Goal: Task Accomplishment & Management: Use online tool/utility

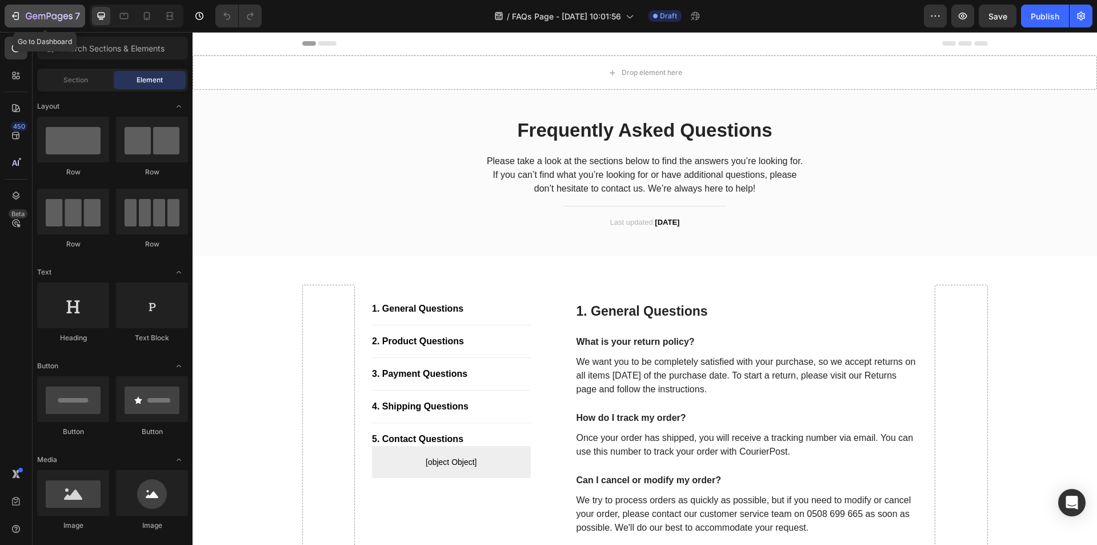
click at [13, 19] on icon "button" at bounding box center [15, 15] width 11 height 11
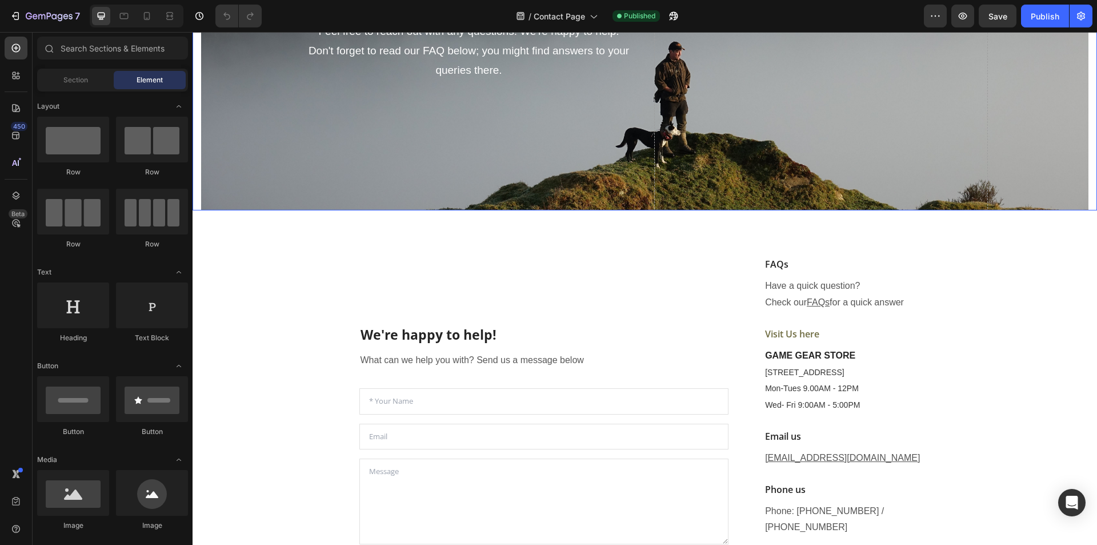
scroll to position [286, 0]
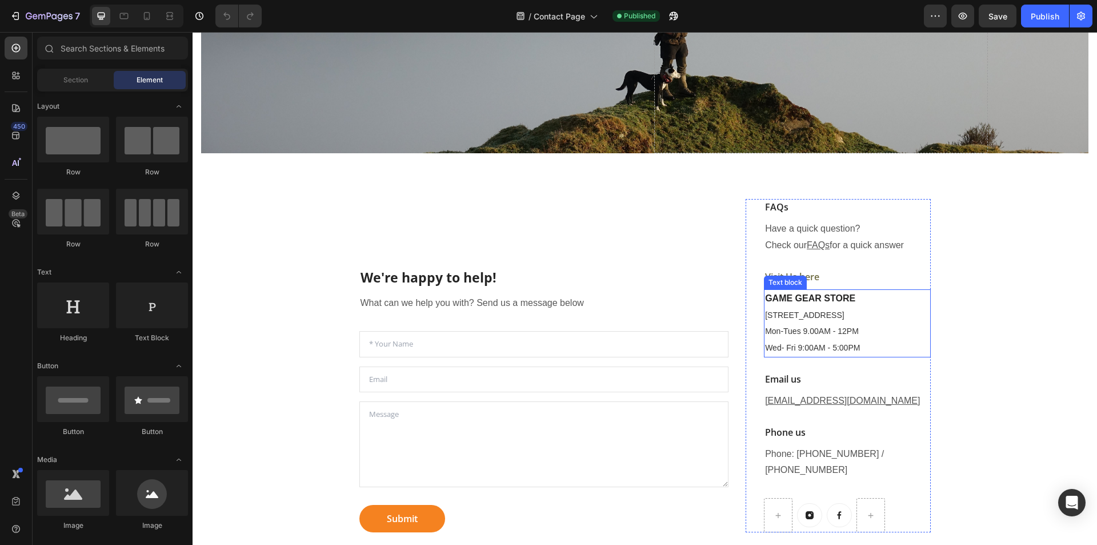
click at [790, 333] on span "Mon-Tues 9.00AM - 12PM" at bounding box center [812, 330] width 94 height 9
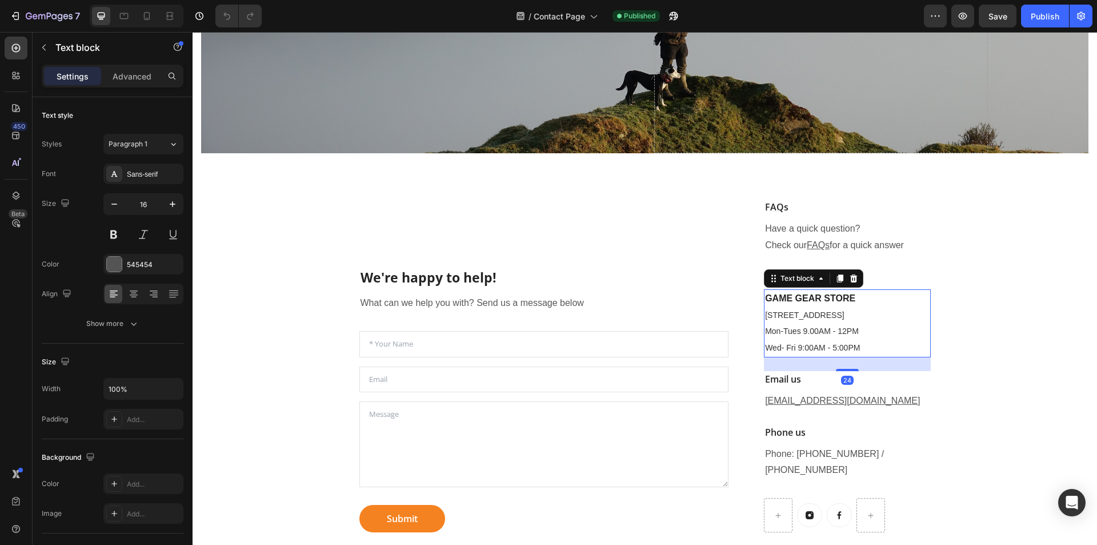
click at [837, 330] on span "Mon-Tues 9.00AM - 12PM" at bounding box center [812, 330] width 94 height 9
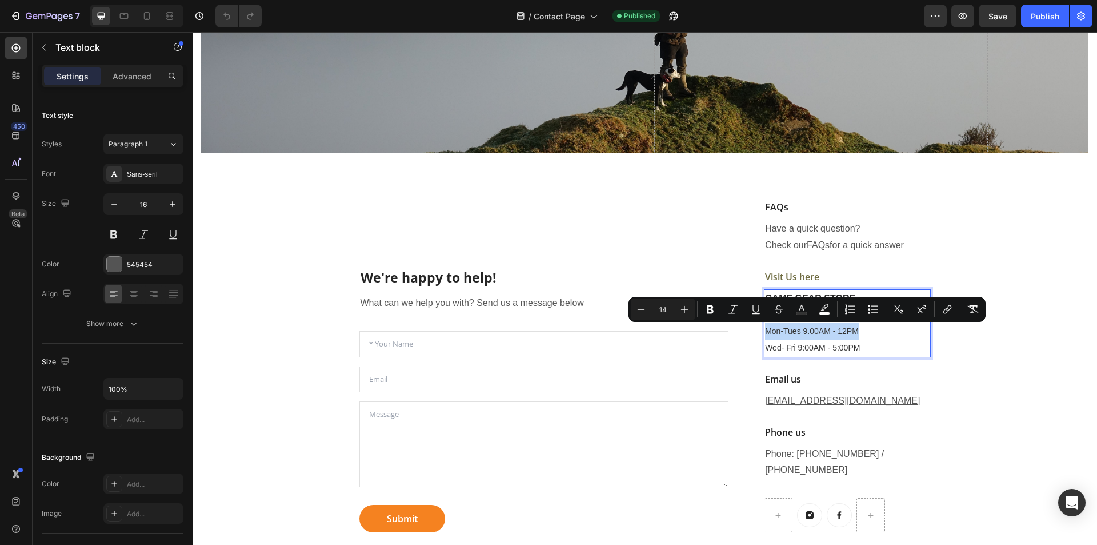
drag, startPoint x: 861, startPoint y: 328, endPoint x: 761, endPoint y: 336, distance: 100.3
click at [765, 336] on p "Mon-Tues 9.00AM - 12PM" at bounding box center [847, 331] width 164 height 17
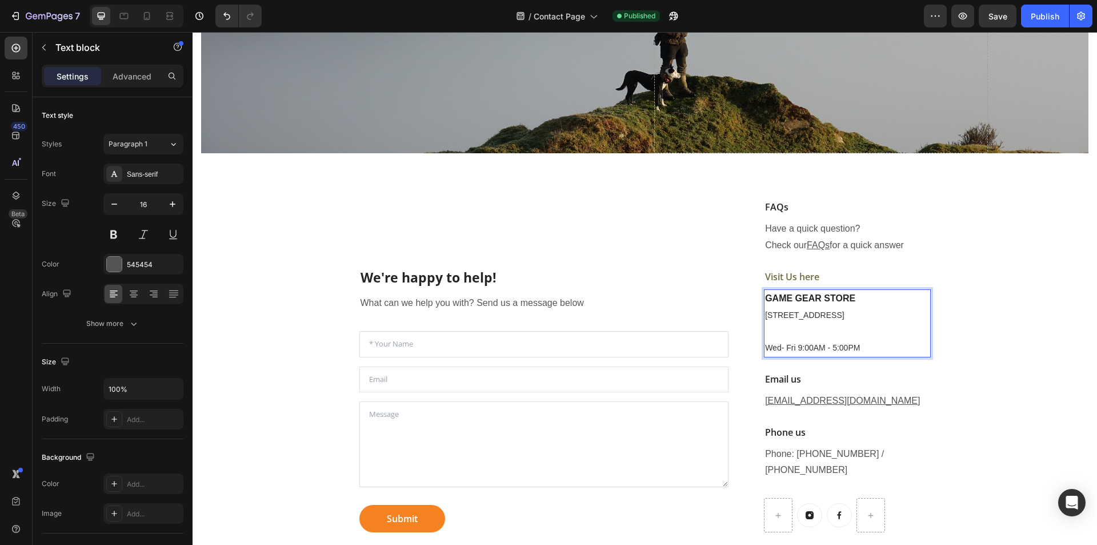
click at [872, 316] on p "GAME GEAR STORE [STREET_ADDRESS]" at bounding box center [847, 306] width 164 height 33
click at [800, 333] on p "Rich Text Editor. Editing area: main" at bounding box center [847, 331] width 164 height 17
click at [801, 349] on span "Wed- Fri 9:00AM - 5:00PM" at bounding box center [812, 347] width 95 height 9
drag, startPoint x: 866, startPoint y: 350, endPoint x: 762, endPoint y: 352, distance: 104.0
click at [765, 352] on p "Wed- Fri 9:00AM - 5:00PM" at bounding box center [847, 348] width 164 height 17
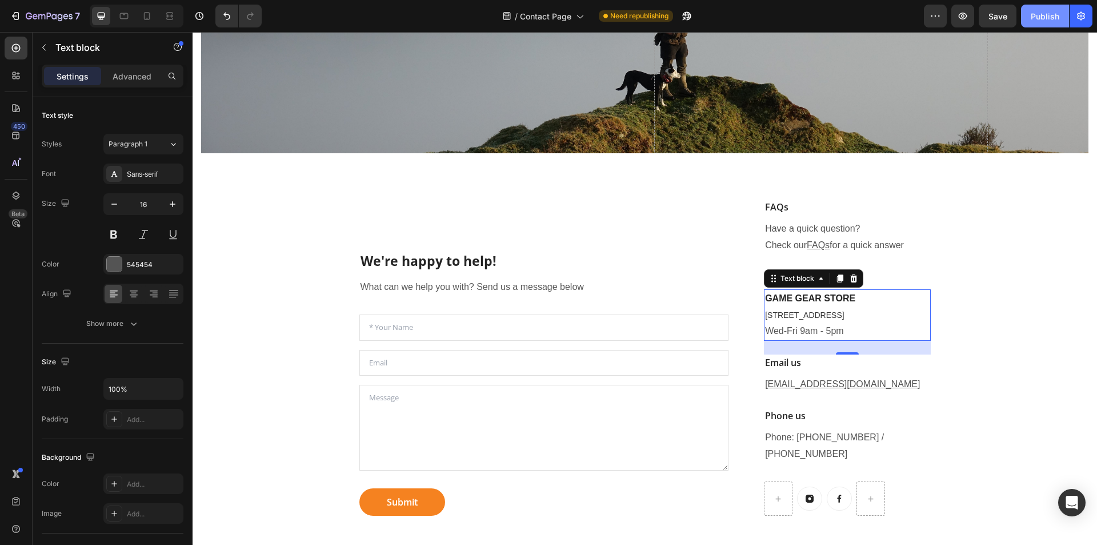
click at [1051, 17] on div "Publish" at bounding box center [1045, 16] width 29 height 12
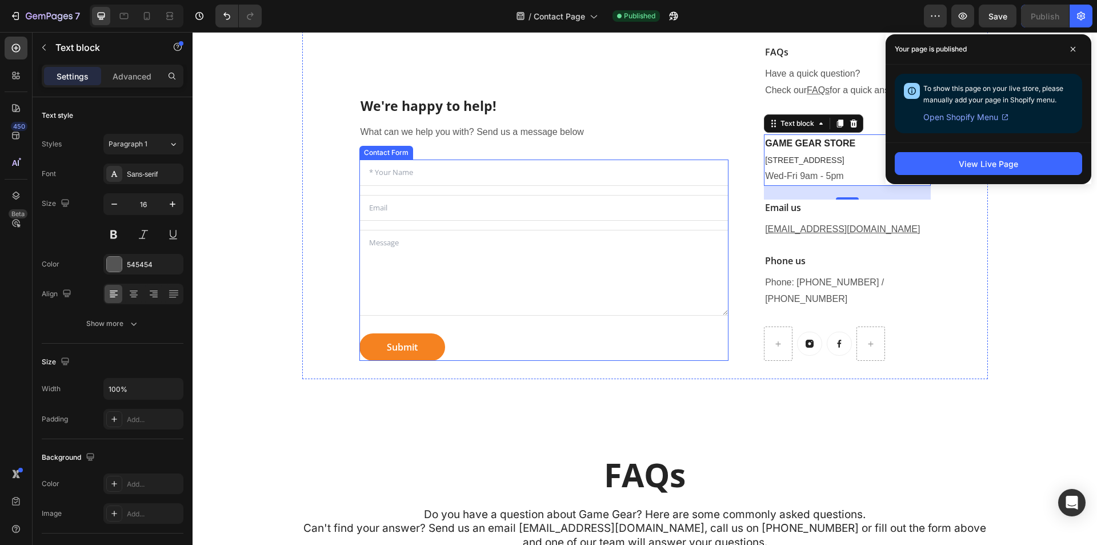
scroll to position [686, 0]
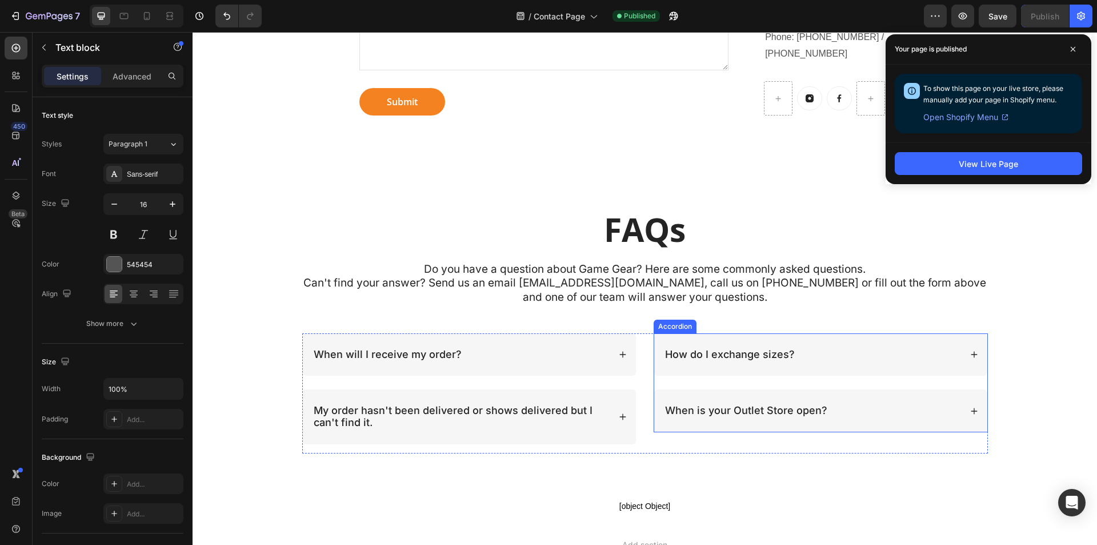
click at [971, 407] on icon at bounding box center [975, 411] width 8 height 8
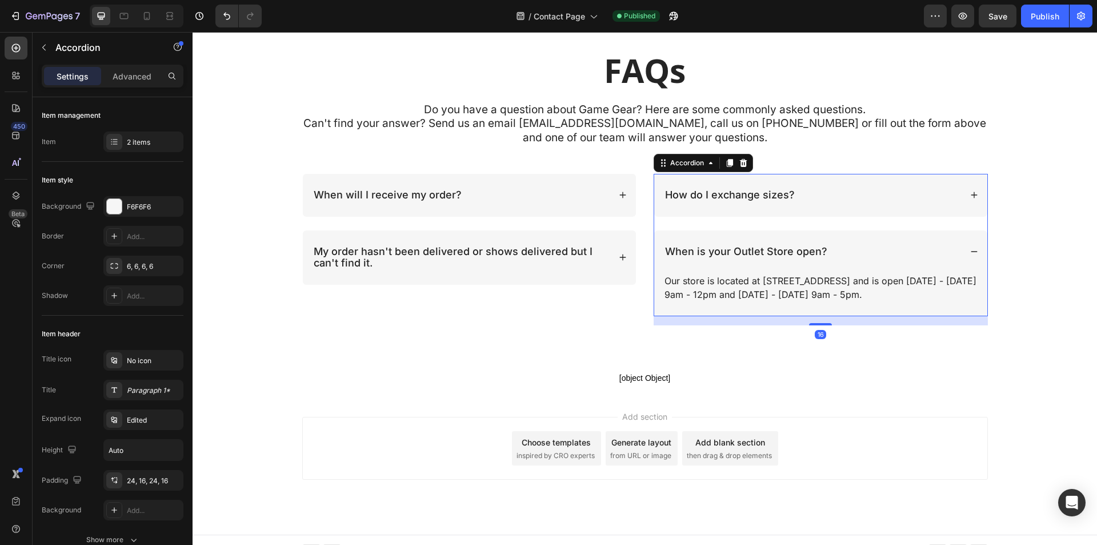
scroll to position [842, 0]
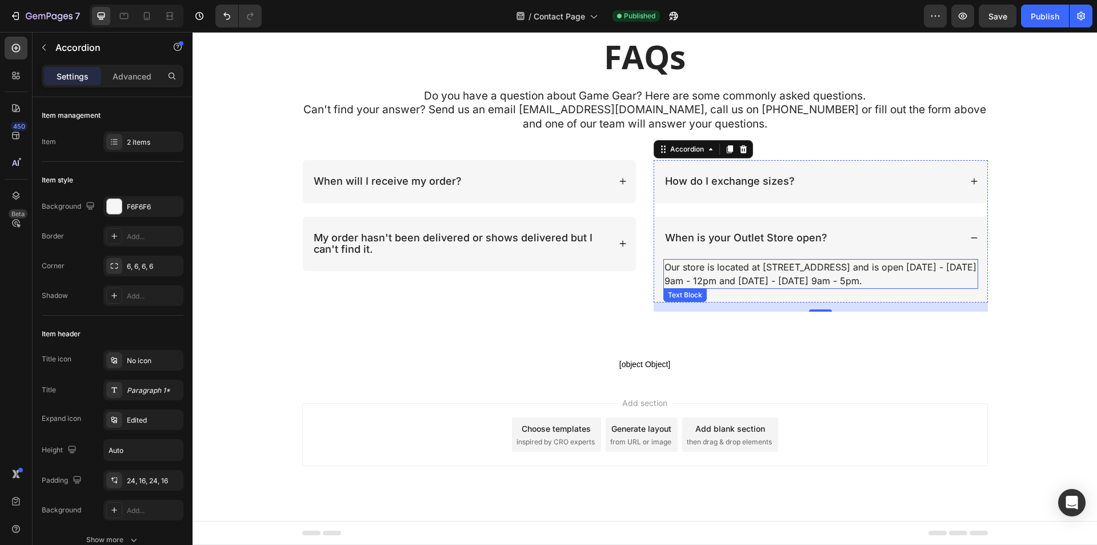
click at [802, 280] on p "Our store is located at [STREET_ADDRESS] and is open [DATE] - [DATE] 9am - 12pm…" at bounding box center [821, 273] width 313 height 27
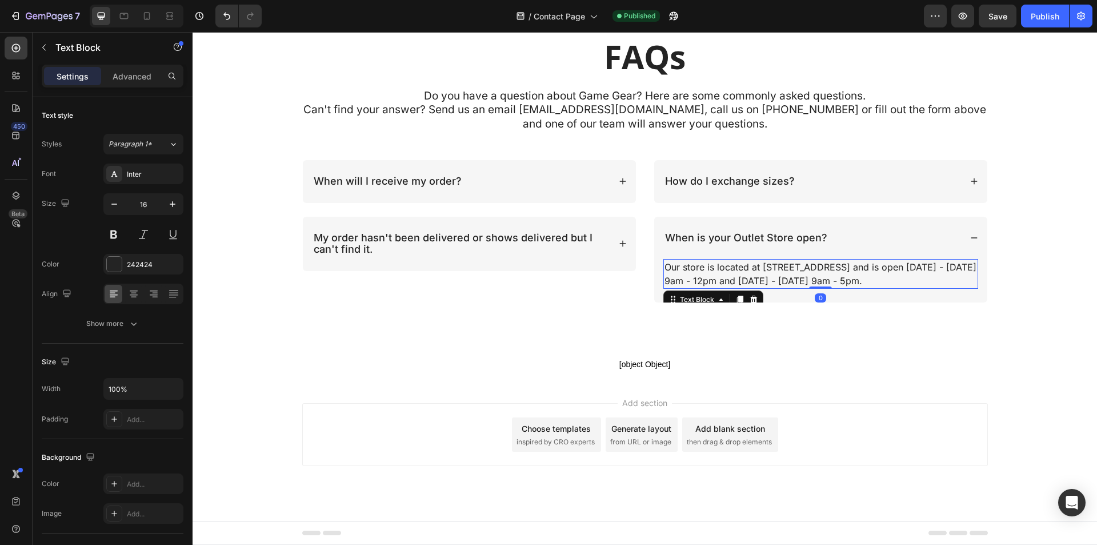
click at [816, 281] on p "Our store is located at [STREET_ADDRESS] and is open [DATE] - [DATE] 9am - 12pm…" at bounding box center [821, 273] width 313 height 27
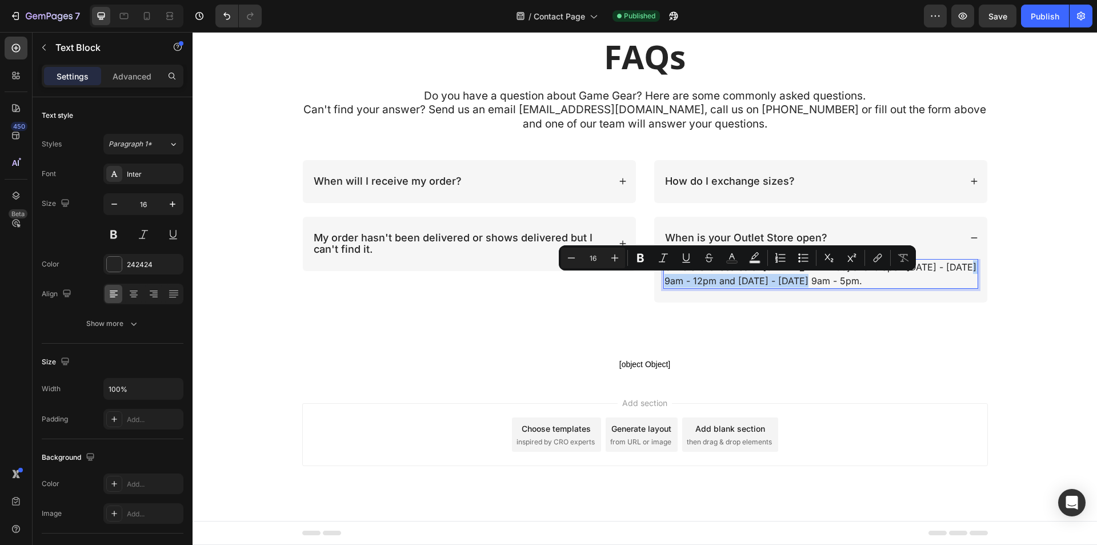
drag, startPoint x: 816, startPoint y: 281, endPoint x: 659, endPoint y: 282, distance: 156.6
click at [664, 282] on div "Our store is located at [STREET_ADDRESS] and is open [DATE] - [DATE] 9am - 12pm…" at bounding box center [821, 274] width 315 height 30
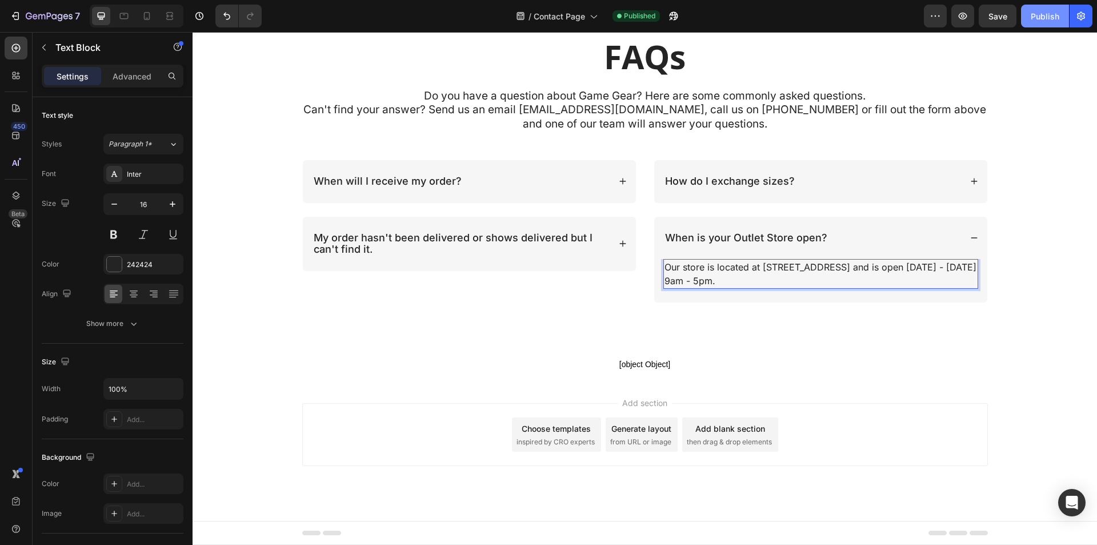
click at [1049, 11] on div "Publish" at bounding box center [1045, 16] width 29 height 12
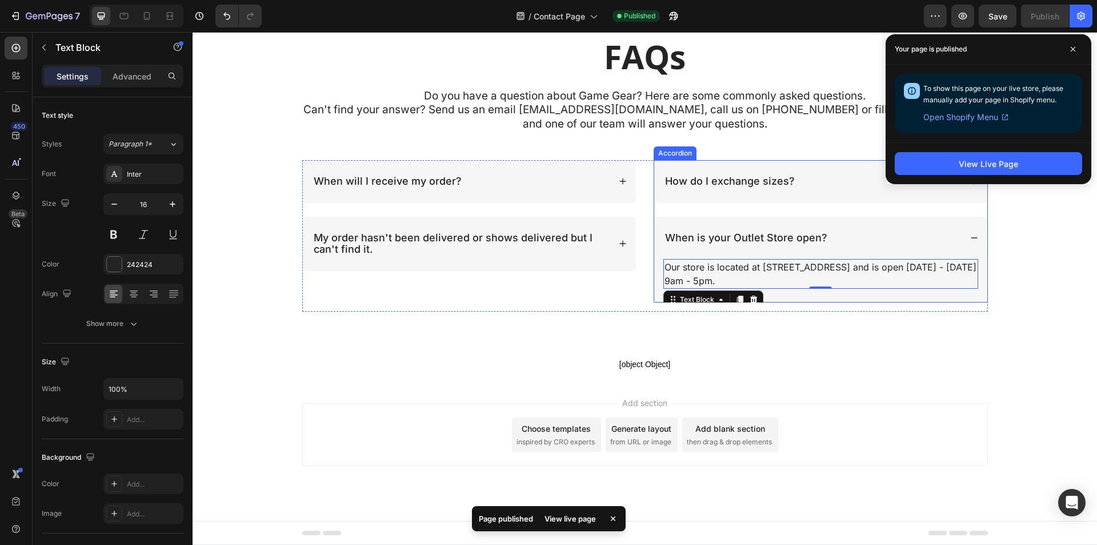
click at [784, 187] on p "How do I exchange sizes?" at bounding box center [730, 181] width 130 height 12
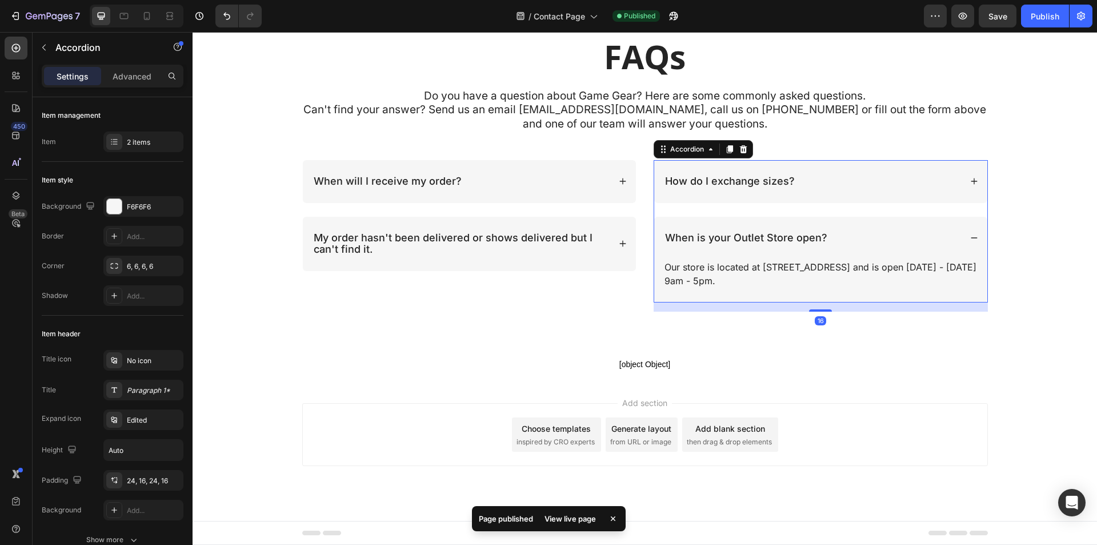
click at [971, 181] on icon at bounding box center [974, 181] width 6 height 6
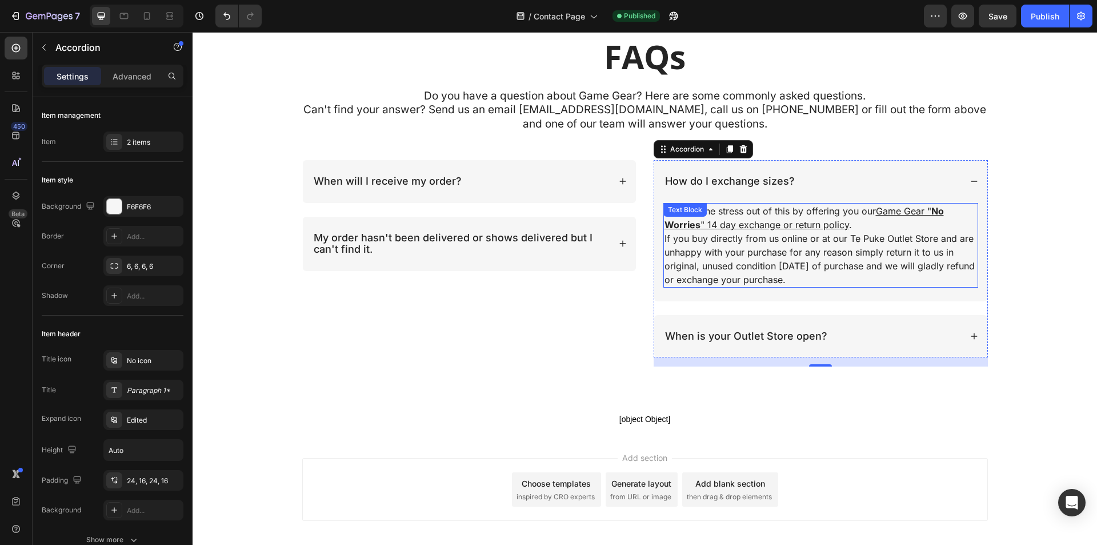
click at [821, 282] on p "If you buy directly from us online or at our Te Puke Outlet Store and are unhap…" at bounding box center [821, 258] width 313 height 55
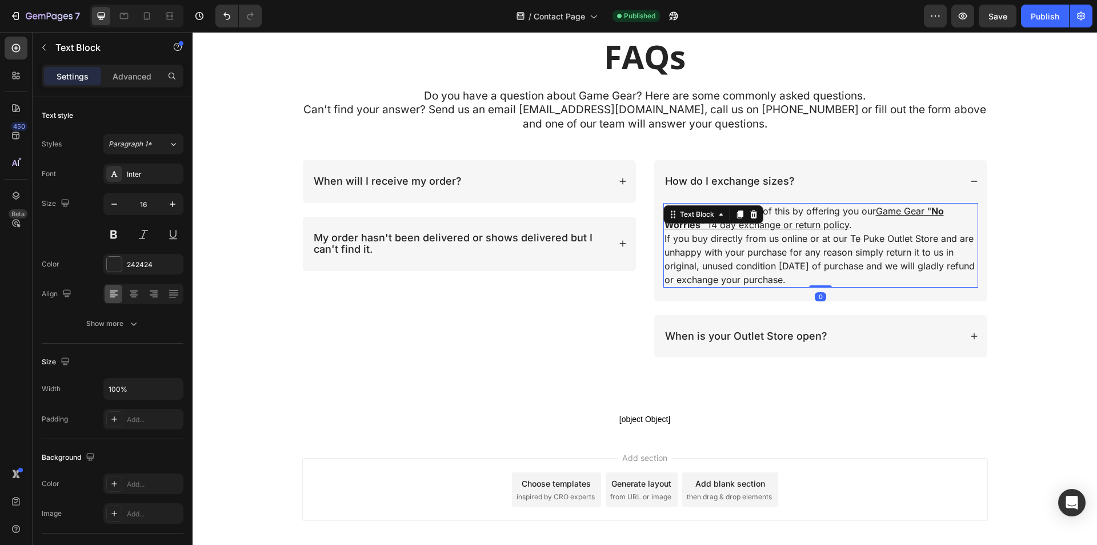
click at [830, 279] on p "If you buy directly from us online or at our Te Puke Outlet Store and are unhap…" at bounding box center [821, 258] width 313 height 55
click at [29, 17] on icon "button" at bounding box center [29, 16] width 6 height 7
